Goal: Use online tool/utility: Utilize a website feature to perform a specific function

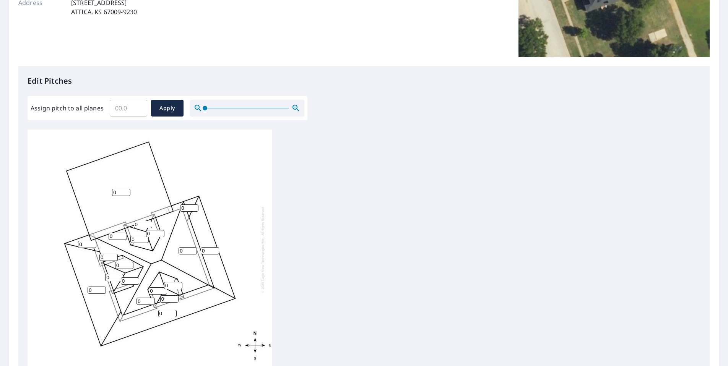
scroll to position [153, 0]
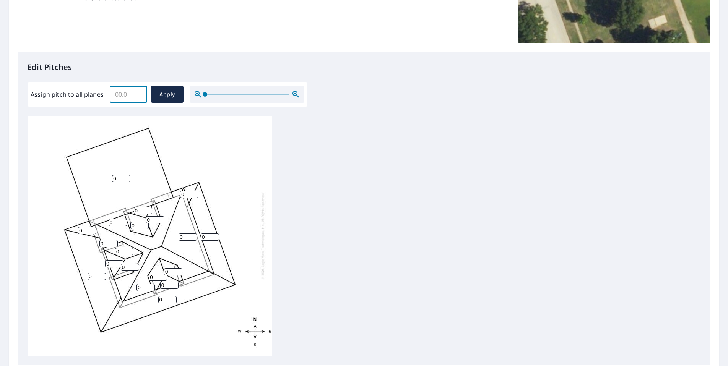
click at [124, 93] on input "Assign pitch to all planes" at bounding box center [128, 94] width 37 height 21
type input "8"
click at [170, 93] on span "Apply" at bounding box center [167, 95] width 20 height 10
type input "8"
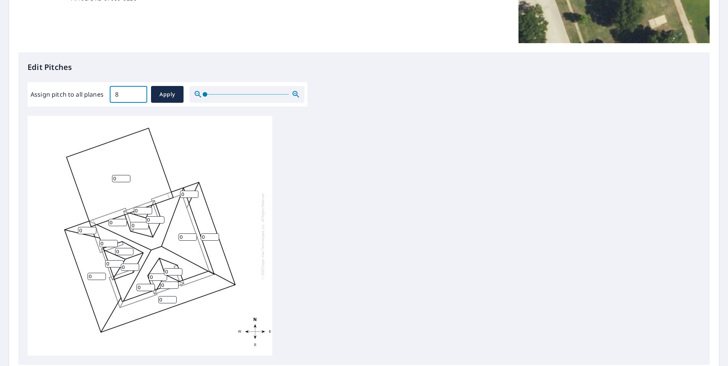
type input "8"
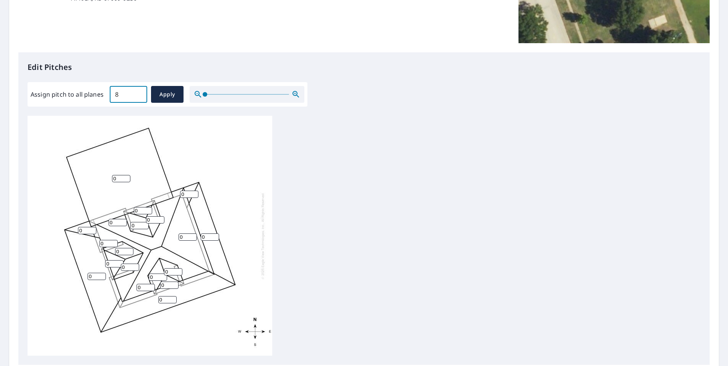
type input "8"
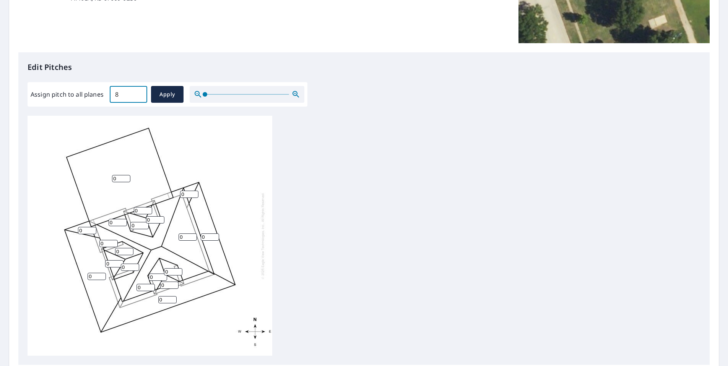
type input "8"
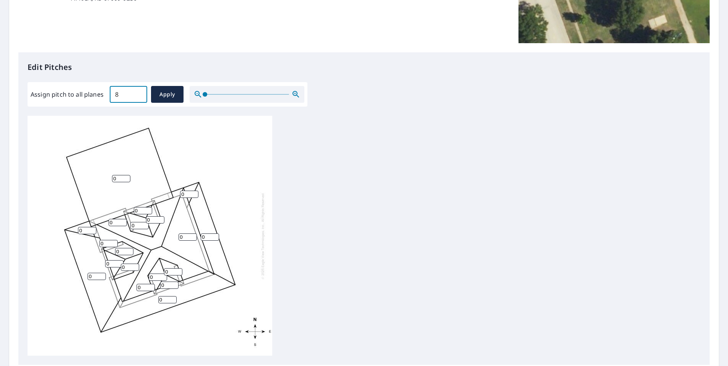
type input "8"
click at [118, 180] on input "8" at bounding box center [121, 178] width 18 height 7
type input "0"
click at [93, 278] on input "8" at bounding box center [97, 276] width 18 height 7
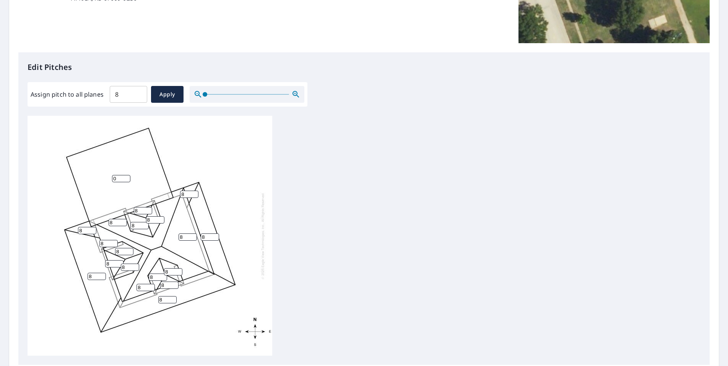
type input "9"
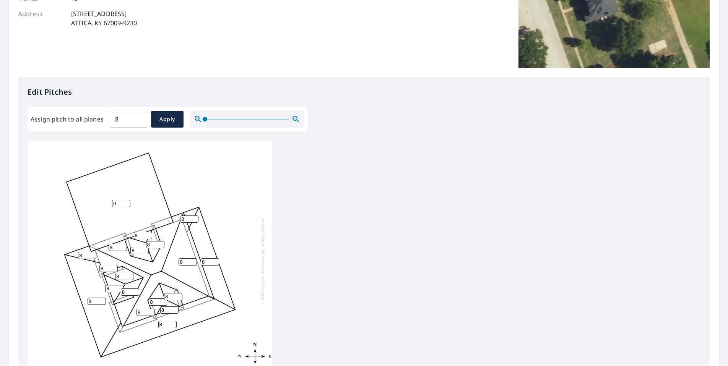
scroll to position [115, 0]
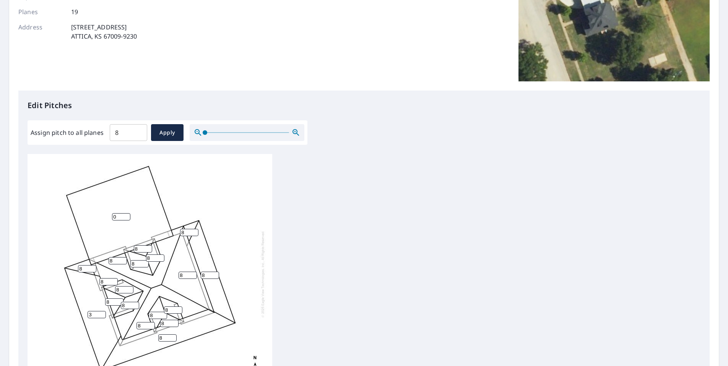
type input "3"
click at [83, 271] on input "8" at bounding box center [87, 268] width 18 height 7
type input "3"
click at [165, 338] on input "8" at bounding box center [167, 338] width 18 height 7
type input "3"
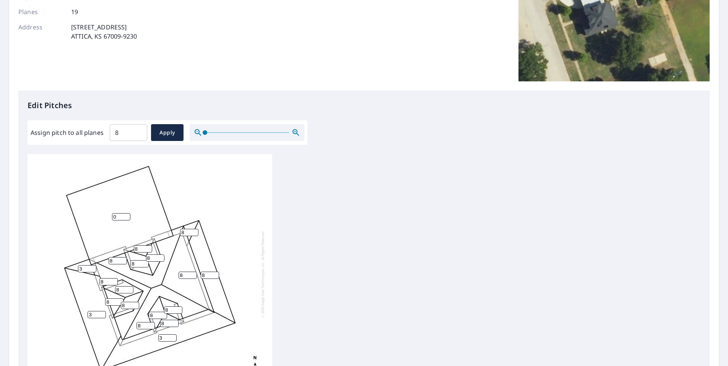
click at [208, 273] on input "8" at bounding box center [210, 275] width 18 height 7
type input "3"
click at [188, 232] on input "8" at bounding box center [189, 232] width 18 height 7
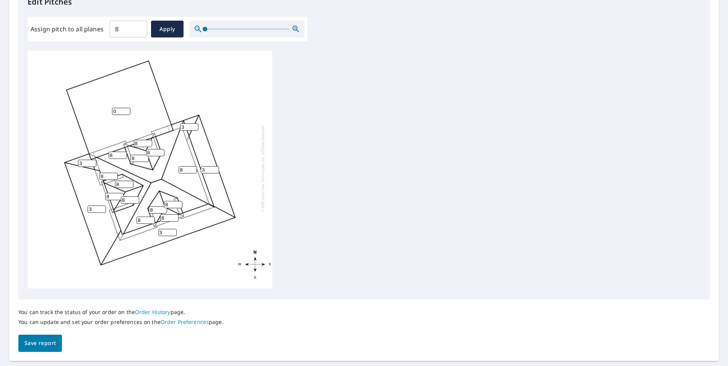
scroll to position [219, 0]
type input "3"
click at [49, 343] on span "Save report" at bounding box center [39, 343] width 31 height 10
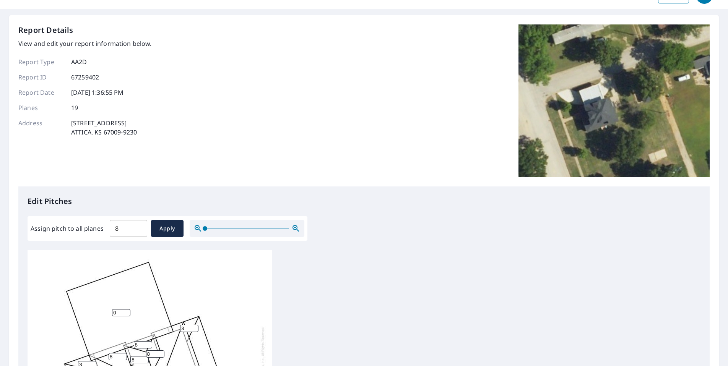
scroll to position [0, 0]
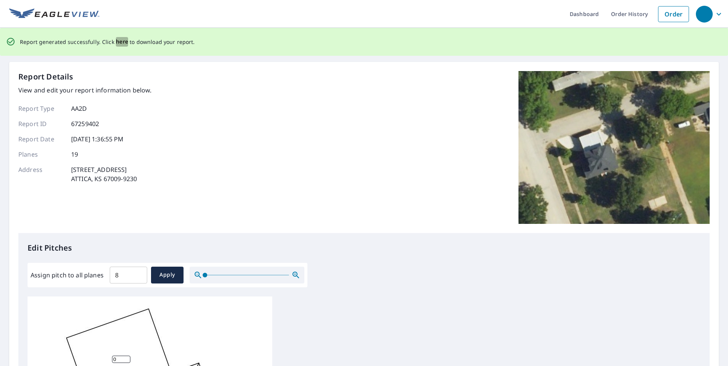
click at [120, 40] on span "here" at bounding box center [122, 42] width 13 height 10
click at [119, 41] on span "here" at bounding box center [122, 42] width 13 height 10
